Goal: Task Accomplishment & Management: Manage account settings

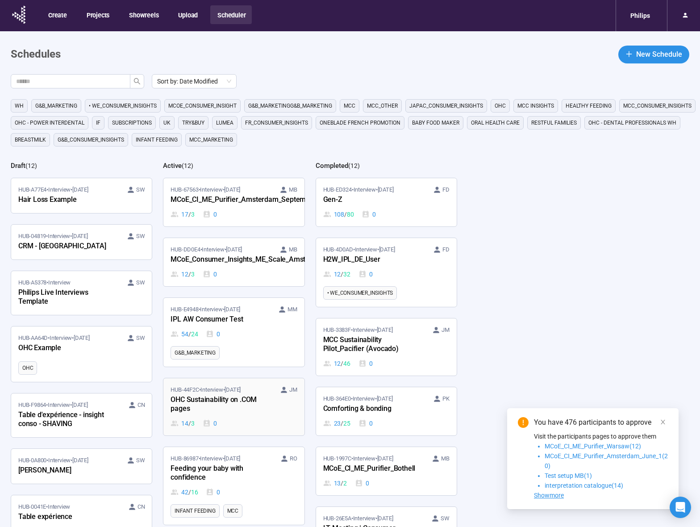
click at [222, 402] on div "OHC Sustainability on .COM pages" at bounding box center [220, 404] width 98 height 21
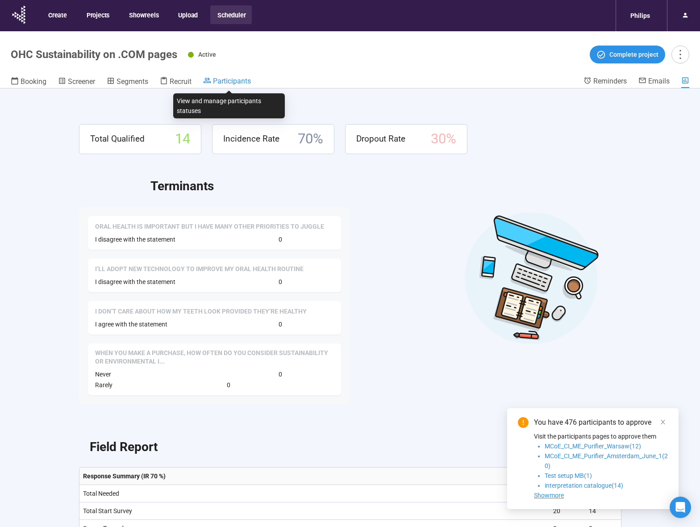
click at [222, 80] on span "Participants" at bounding box center [232, 81] width 38 height 8
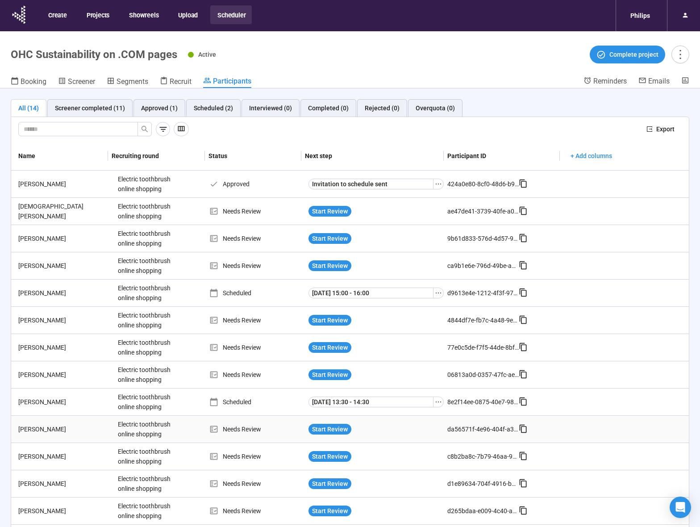
scroll to position [31, 0]
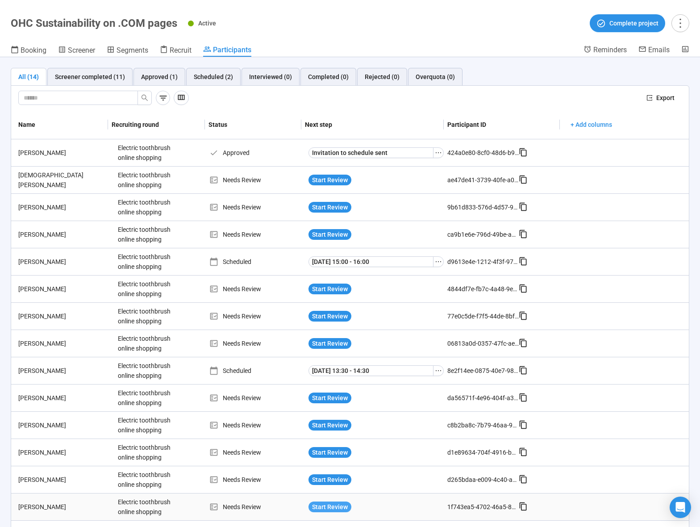
click at [318, 506] on span "Start Review" at bounding box center [330, 507] width 36 height 10
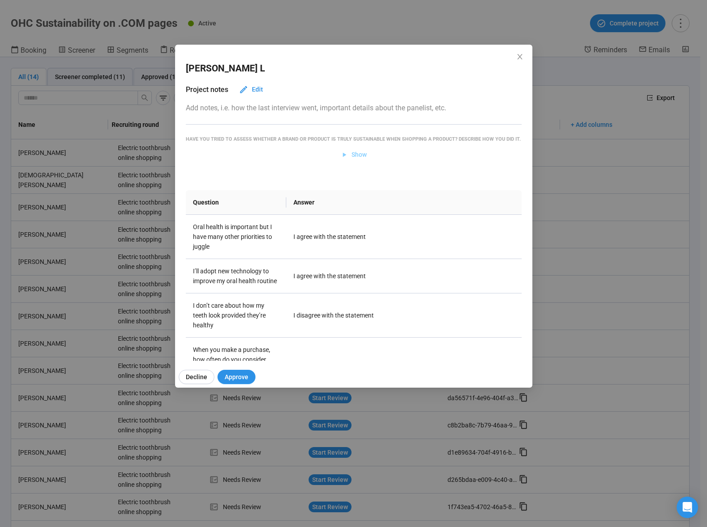
click at [351, 159] on span "Show" at bounding box center [358, 155] width 15 height 10
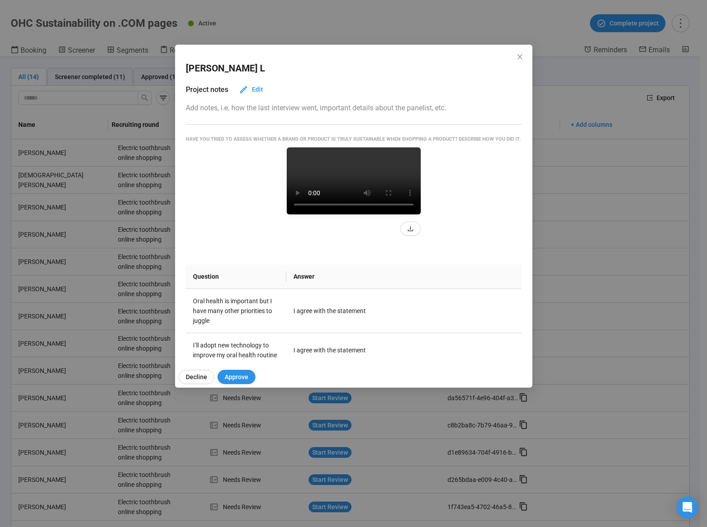
click at [236, 208] on div at bounding box center [354, 191] width 336 height 88
click at [522, 56] on icon "close" at bounding box center [519, 56] width 7 height 7
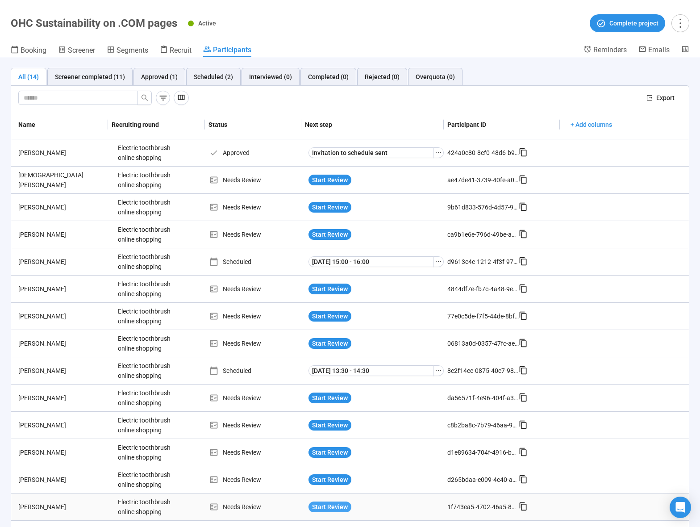
click at [321, 502] on span "Start Review" at bounding box center [330, 507] width 36 height 10
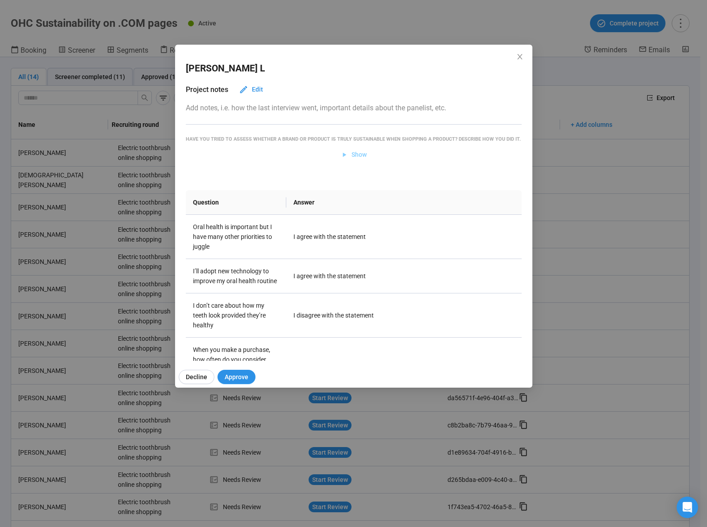
click at [343, 159] on icon "button" at bounding box center [344, 155] width 8 height 8
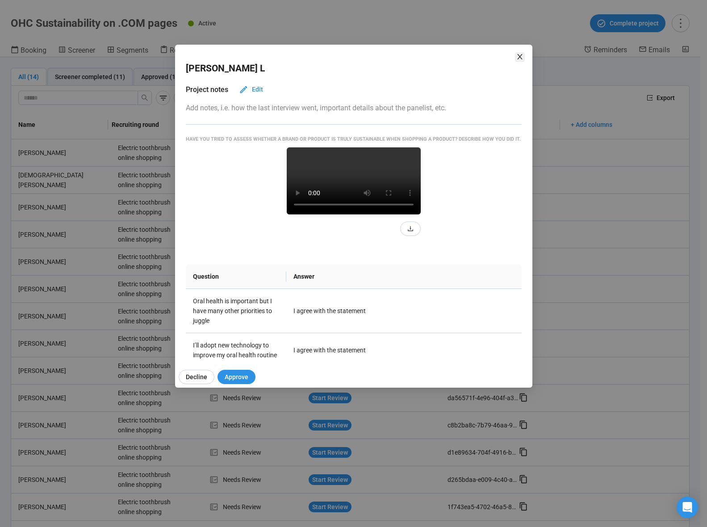
click at [515, 59] on span "Close" at bounding box center [520, 57] width 10 height 10
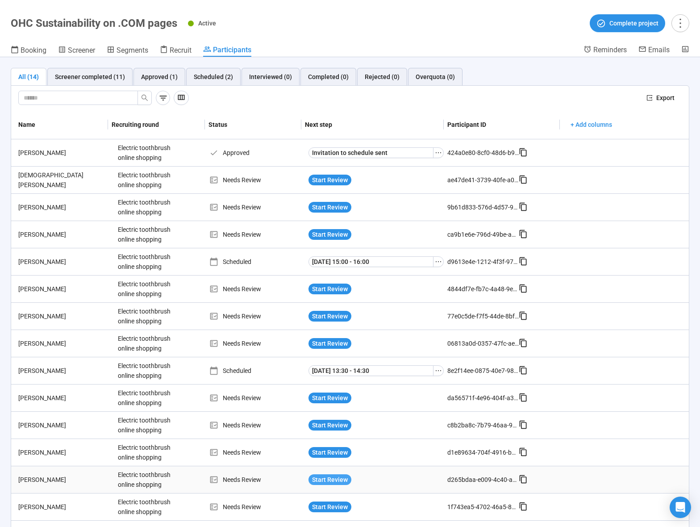
click at [323, 479] on span "Start Review" at bounding box center [330, 480] width 36 height 10
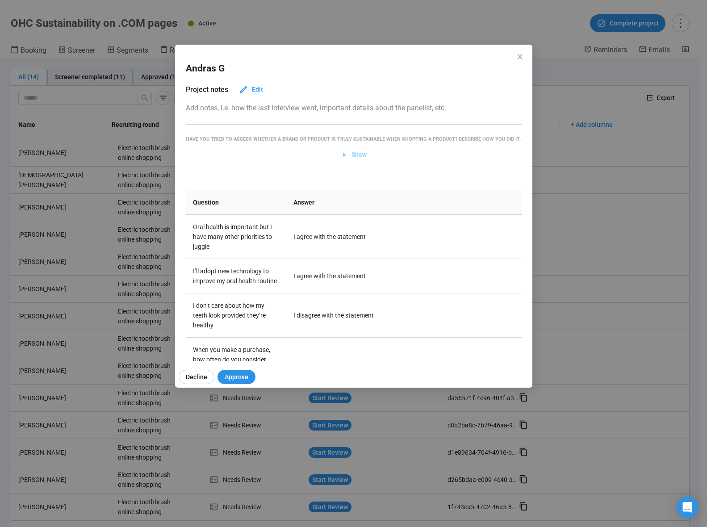
click at [351, 159] on span "Show" at bounding box center [358, 155] width 15 height 10
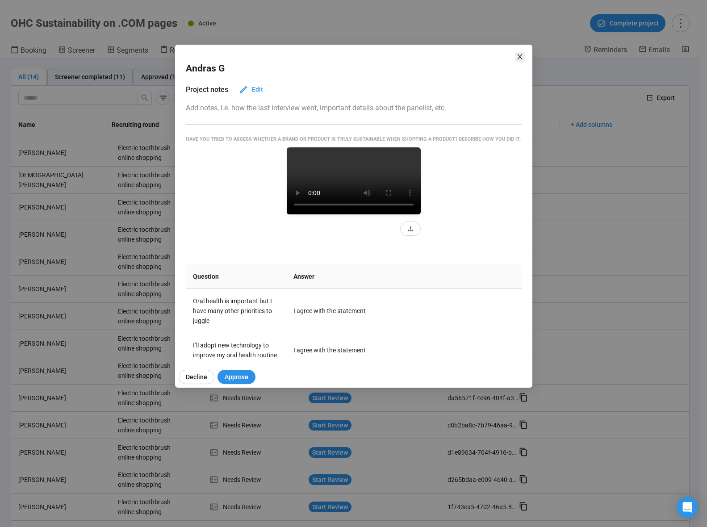
click at [522, 55] on icon "close" at bounding box center [519, 56] width 7 height 7
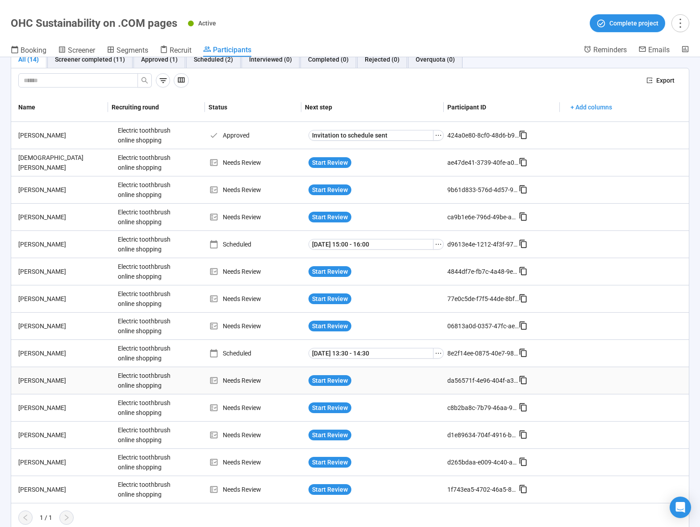
scroll to position [23, 0]
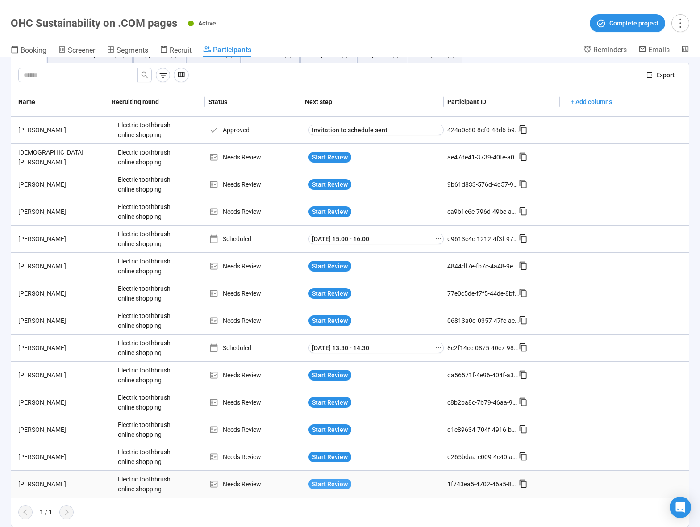
click at [328, 482] on span "Start Review" at bounding box center [330, 484] width 36 height 10
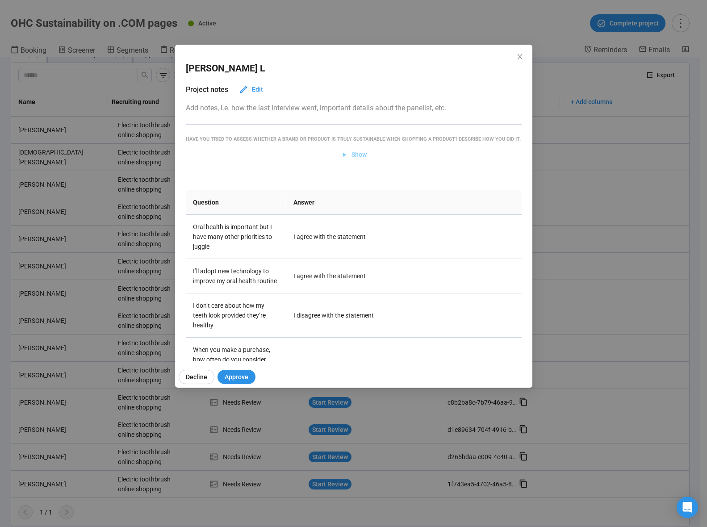
click at [356, 159] on span "Show" at bounding box center [358, 155] width 15 height 10
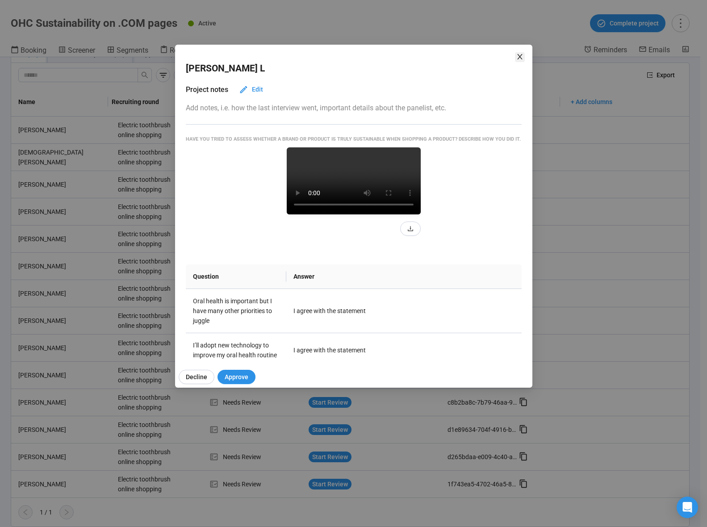
click at [520, 55] on icon "close" at bounding box center [519, 56] width 5 height 5
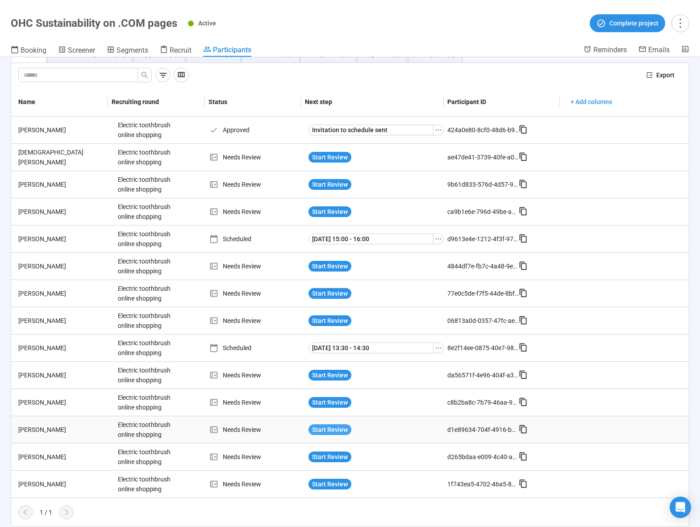
click at [321, 429] on span "Start Review" at bounding box center [330, 430] width 36 height 10
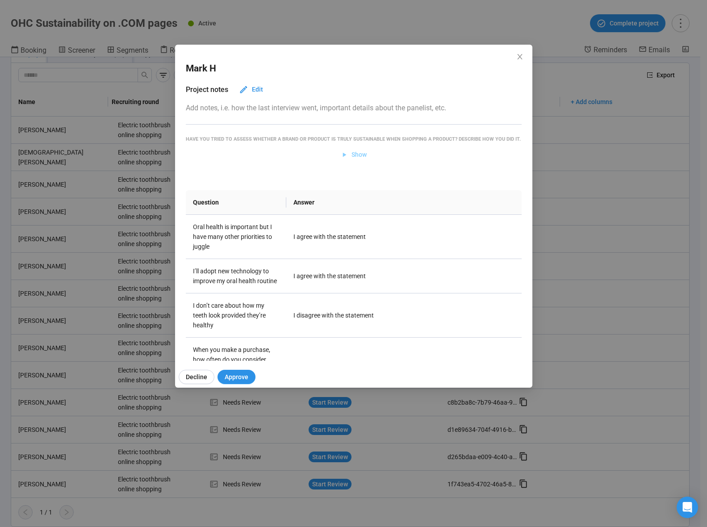
click at [356, 159] on span "Show" at bounding box center [358, 155] width 15 height 10
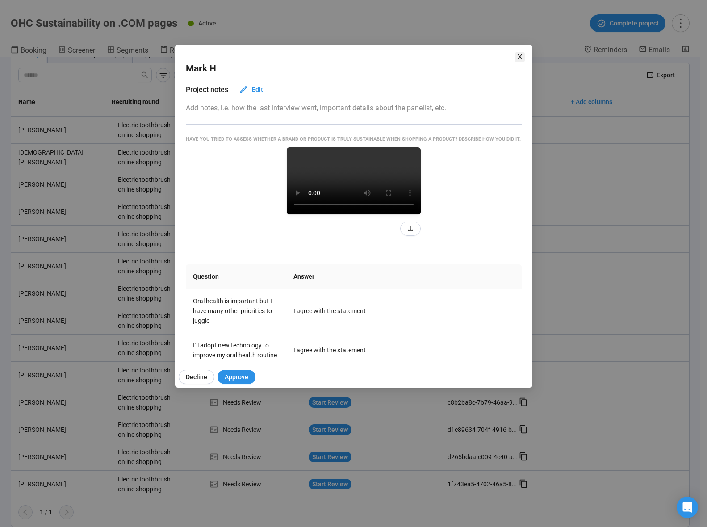
click at [520, 54] on icon "close" at bounding box center [519, 56] width 7 height 7
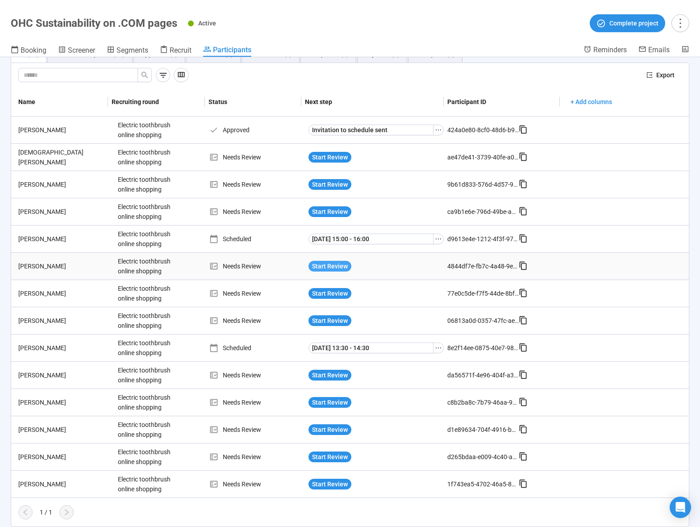
click at [318, 266] on span "Start Review" at bounding box center [330, 266] width 36 height 10
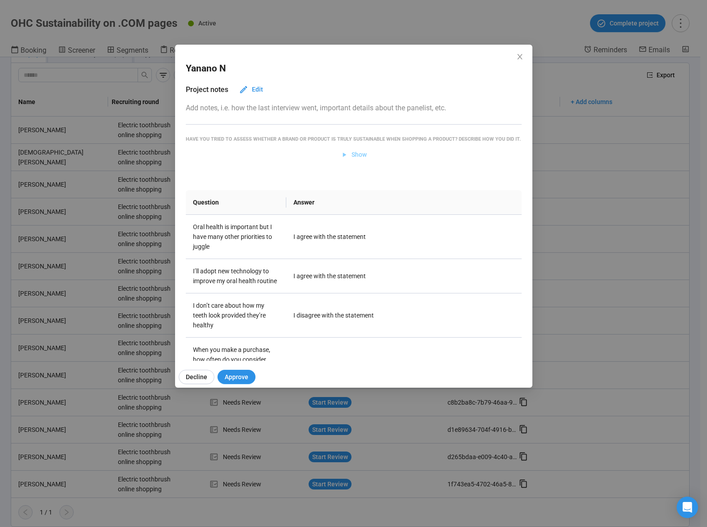
click at [351, 159] on span "Show" at bounding box center [358, 155] width 15 height 10
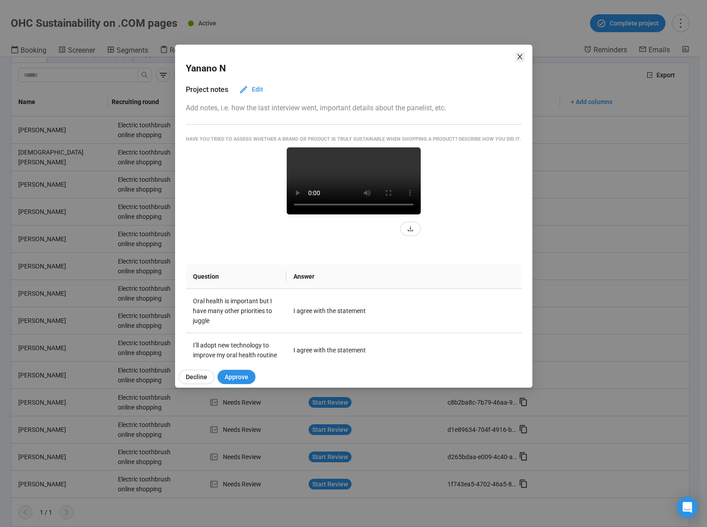
click at [521, 56] on icon "close" at bounding box center [519, 56] width 7 height 7
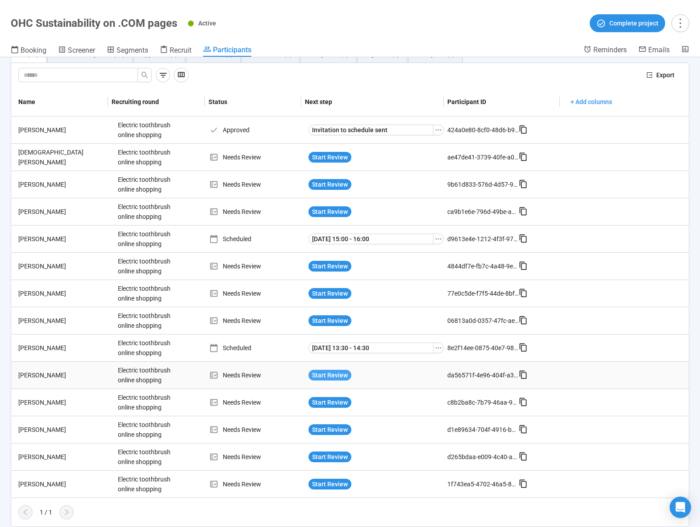
click at [319, 377] on span "Start Review" at bounding box center [330, 375] width 36 height 10
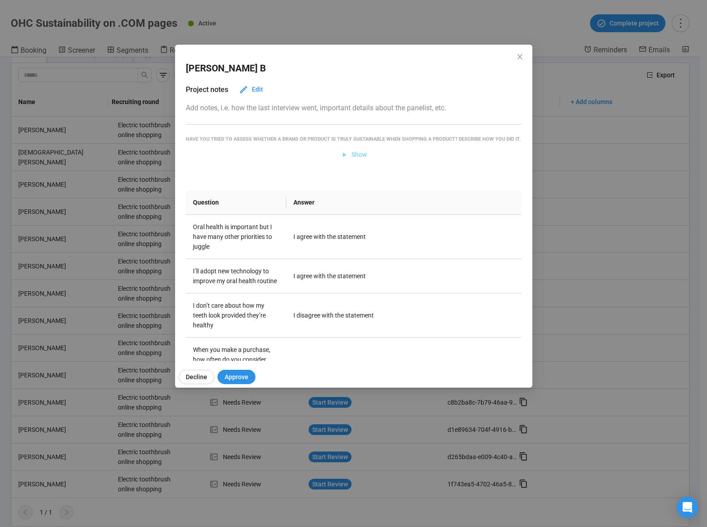
click at [347, 159] on span "Show" at bounding box center [353, 155] width 26 height 10
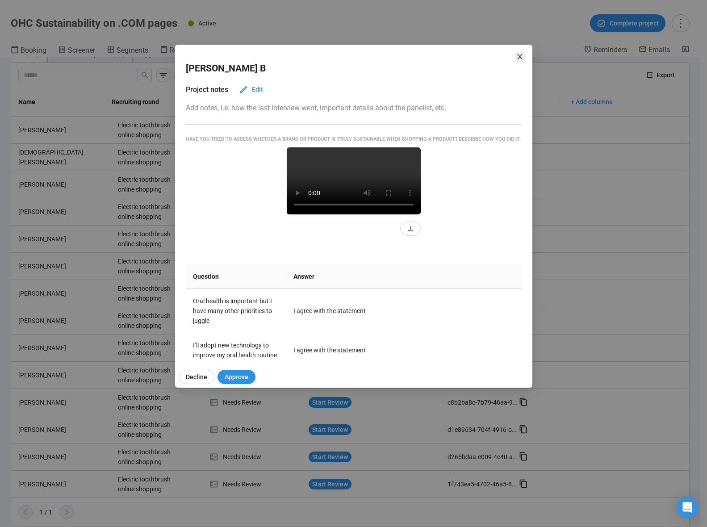
click at [520, 57] on icon "close" at bounding box center [519, 56] width 7 height 7
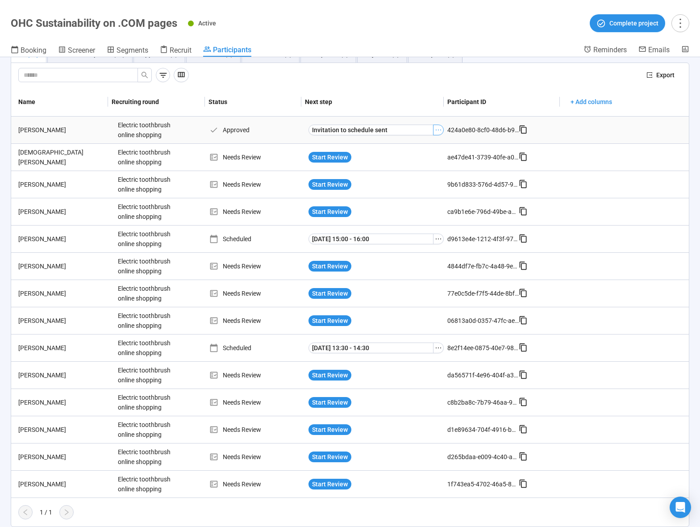
click at [435, 129] on icon "ellipsis" at bounding box center [438, 129] width 7 height 7
click at [406, 146] on span "Schedule" at bounding box center [417, 146] width 89 height 10
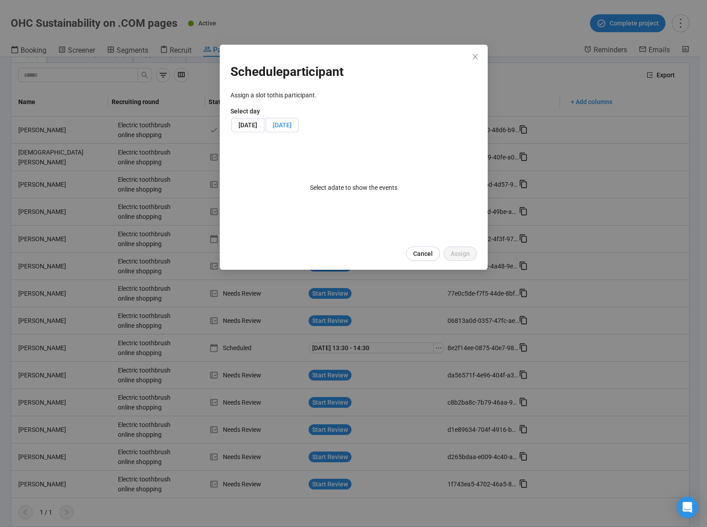
click at [292, 126] on span "[DATE]" at bounding box center [282, 124] width 19 height 7
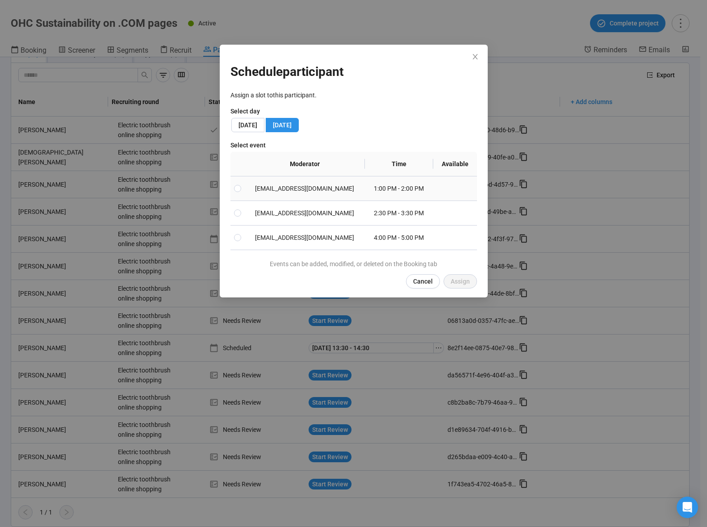
click at [280, 190] on td "[EMAIL_ADDRESS][DOMAIN_NAME]" at bounding box center [305, 188] width 121 height 25
click at [280, 206] on td "[EMAIL_ADDRESS][DOMAIN_NAME]" at bounding box center [305, 213] width 121 height 25
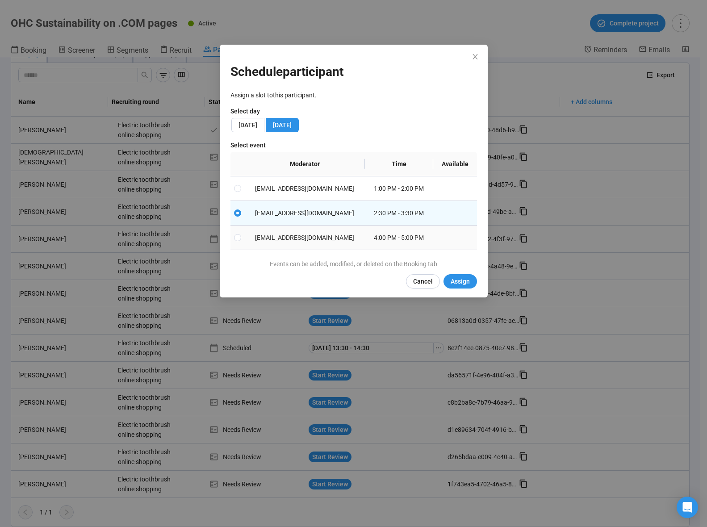
click at [271, 232] on td "[EMAIL_ADDRESS][DOMAIN_NAME]" at bounding box center [305, 238] width 121 height 25
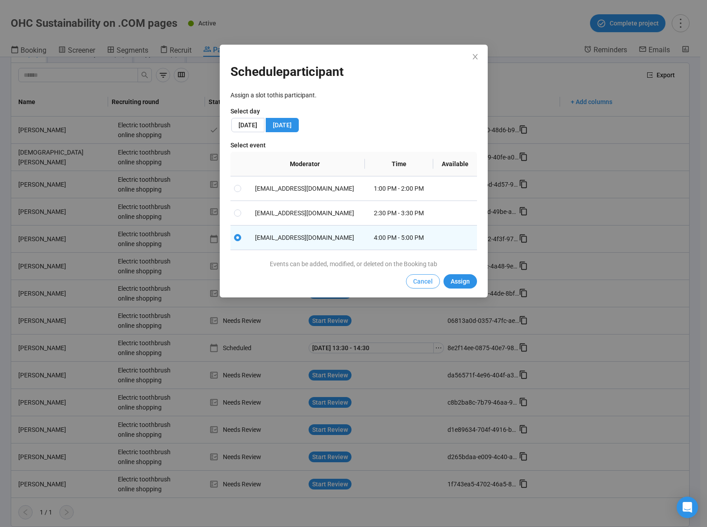
click at [423, 281] on span "Cancel" at bounding box center [423, 281] width 20 height 10
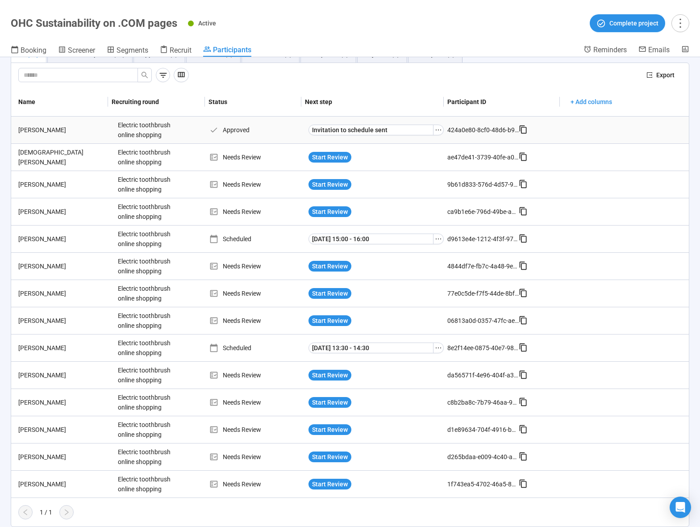
click at [37, 130] on div "[PERSON_NAME]" at bounding box center [65, 130] width 100 height 10
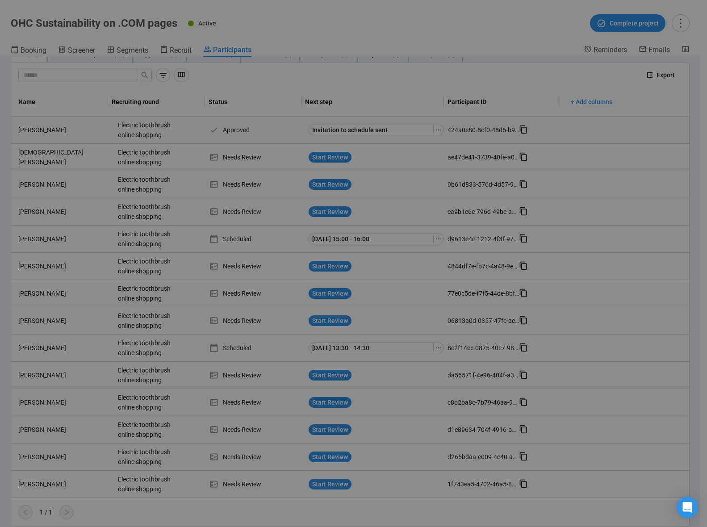
click at [37, 130] on div "[PERSON_NAME] Project notes Edit Add notes, i.e. how the last interview went, i…" at bounding box center [353, 263] width 707 height 527
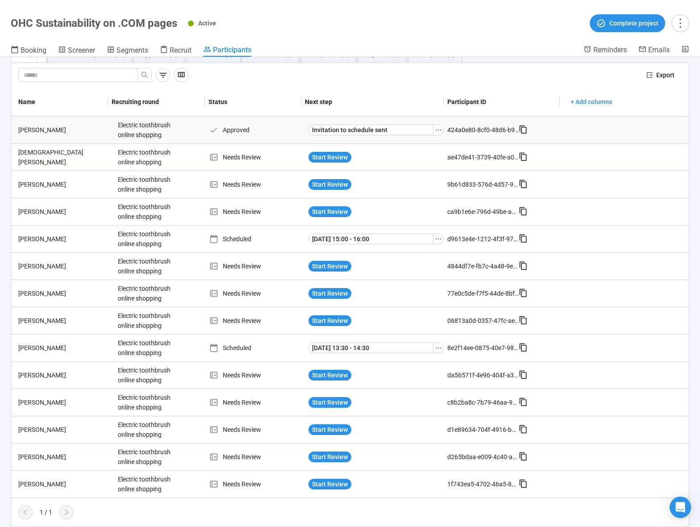
click at [33, 130] on div "[PERSON_NAME]" at bounding box center [65, 130] width 100 height 10
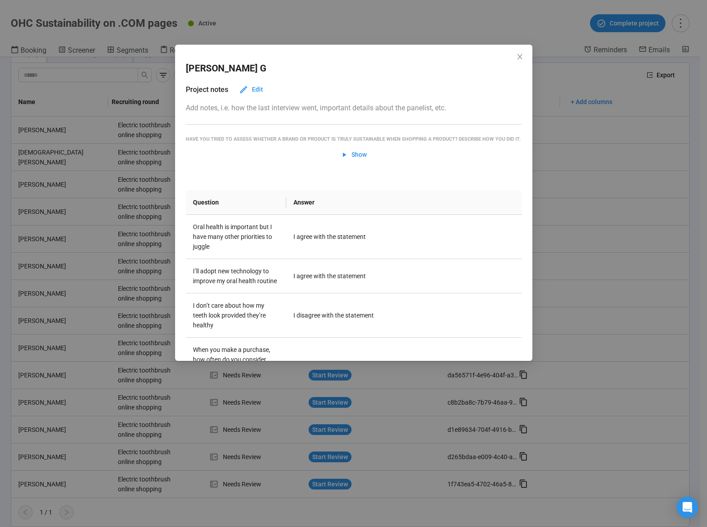
click at [27, 123] on div "[PERSON_NAME] Project notes Edit Add notes, i.e. how the last interview went, i…" at bounding box center [353, 263] width 707 height 527
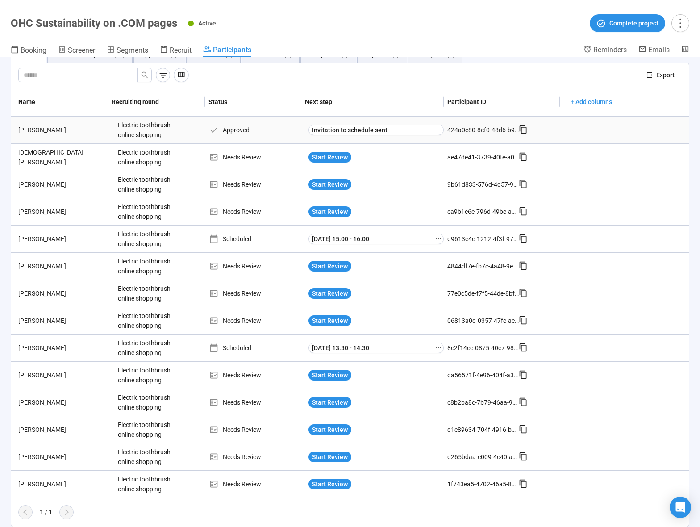
click at [40, 128] on div "[PERSON_NAME]" at bounding box center [65, 130] width 100 height 10
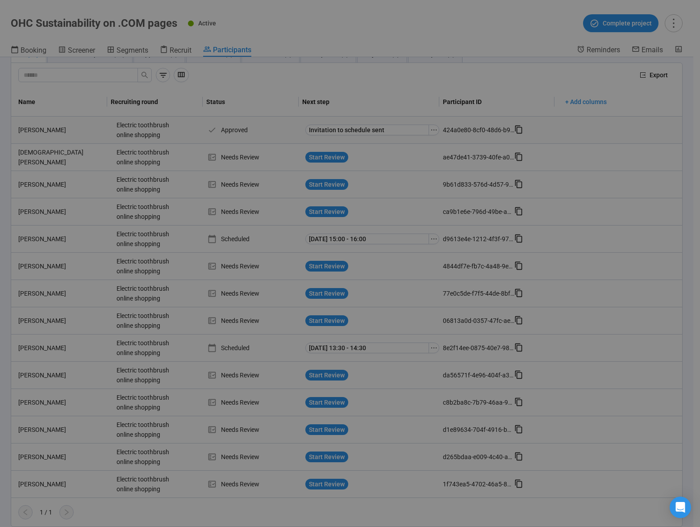
click at [40, 128] on div "[PERSON_NAME] Project notes Edit Add notes, i.e. how the last interview went, i…" at bounding box center [350, 263] width 700 height 527
click at [40, 128] on div "[PERSON_NAME] Project notes Edit Add notes, i.e. how the last interview went, i…" at bounding box center [353, 263] width 707 height 527
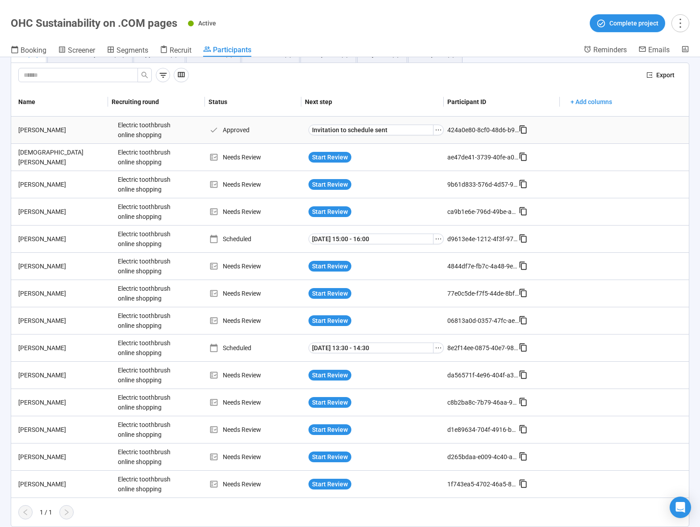
click at [39, 129] on div "[PERSON_NAME]" at bounding box center [65, 130] width 100 height 10
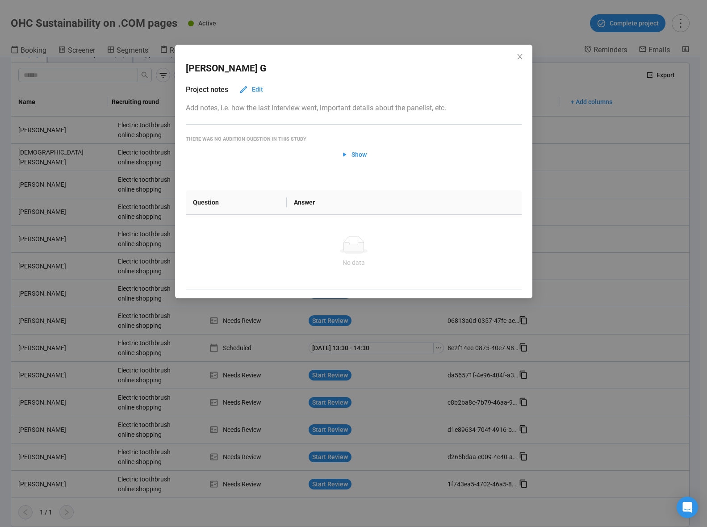
click at [39, 130] on div "[PERSON_NAME] Project notes Edit Add notes, i.e. how the last interview went, i…" at bounding box center [353, 263] width 707 height 527
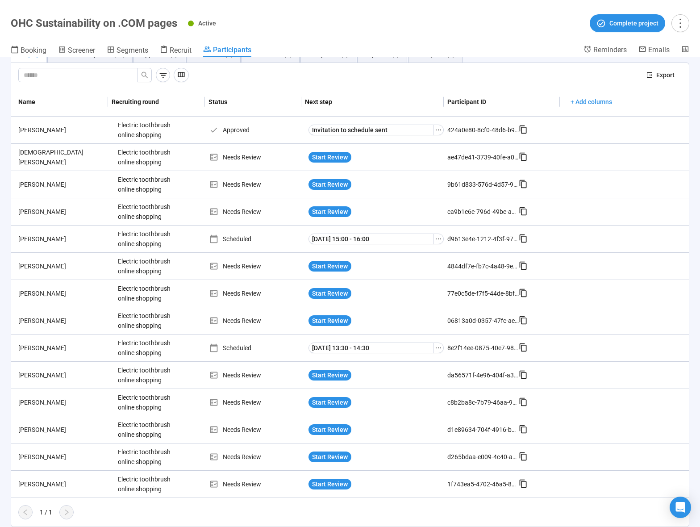
click at [39, 130] on div "[PERSON_NAME]" at bounding box center [65, 130] width 100 height 10
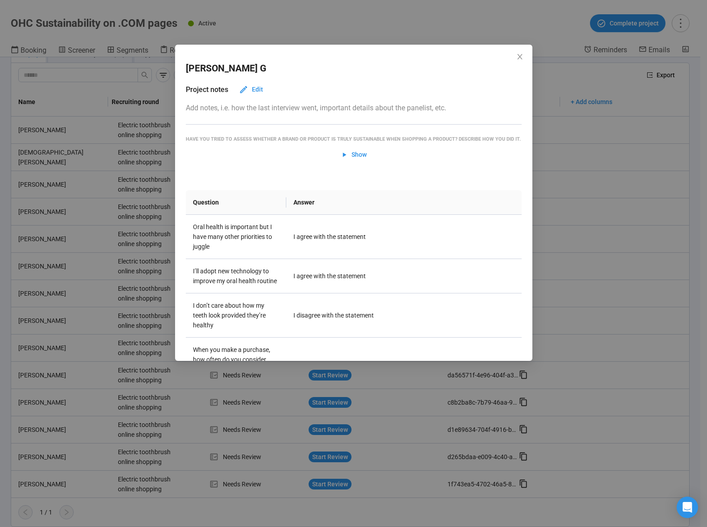
click at [197, 64] on h2 "[PERSON_NAME]" at bounding box center [226, 68] width 80 height 15
copy h2 "[PERSON_NAME]"
click at [520, 55] on icon "close" at bounding box center [519, 56] width 5 height 5
